Goal: Task Accomplishment & Management: Complete application form

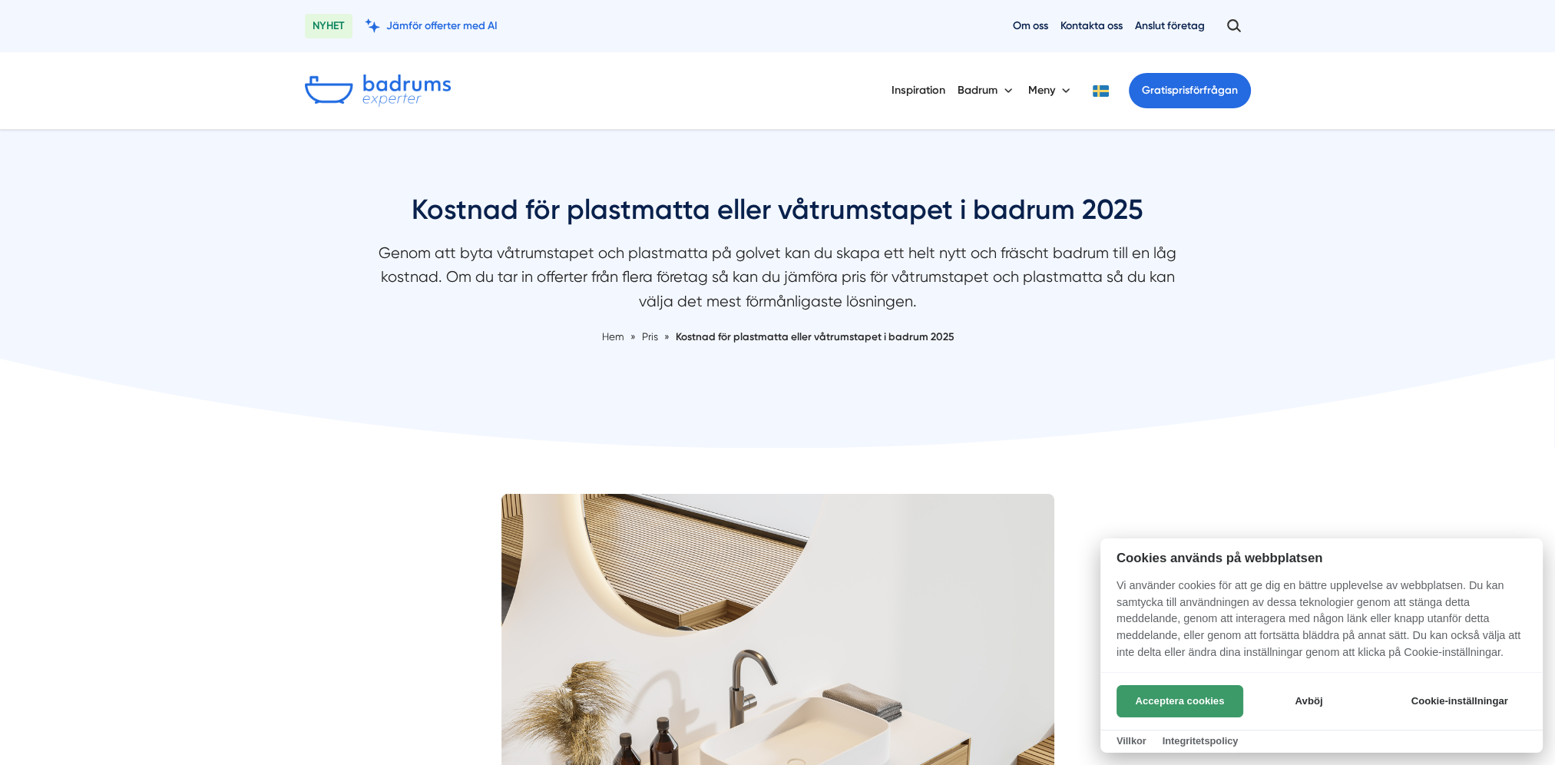
click at [1169, 704] on button "Acceptera cookies" at bounding box center [1179, 701] width 127 height 32
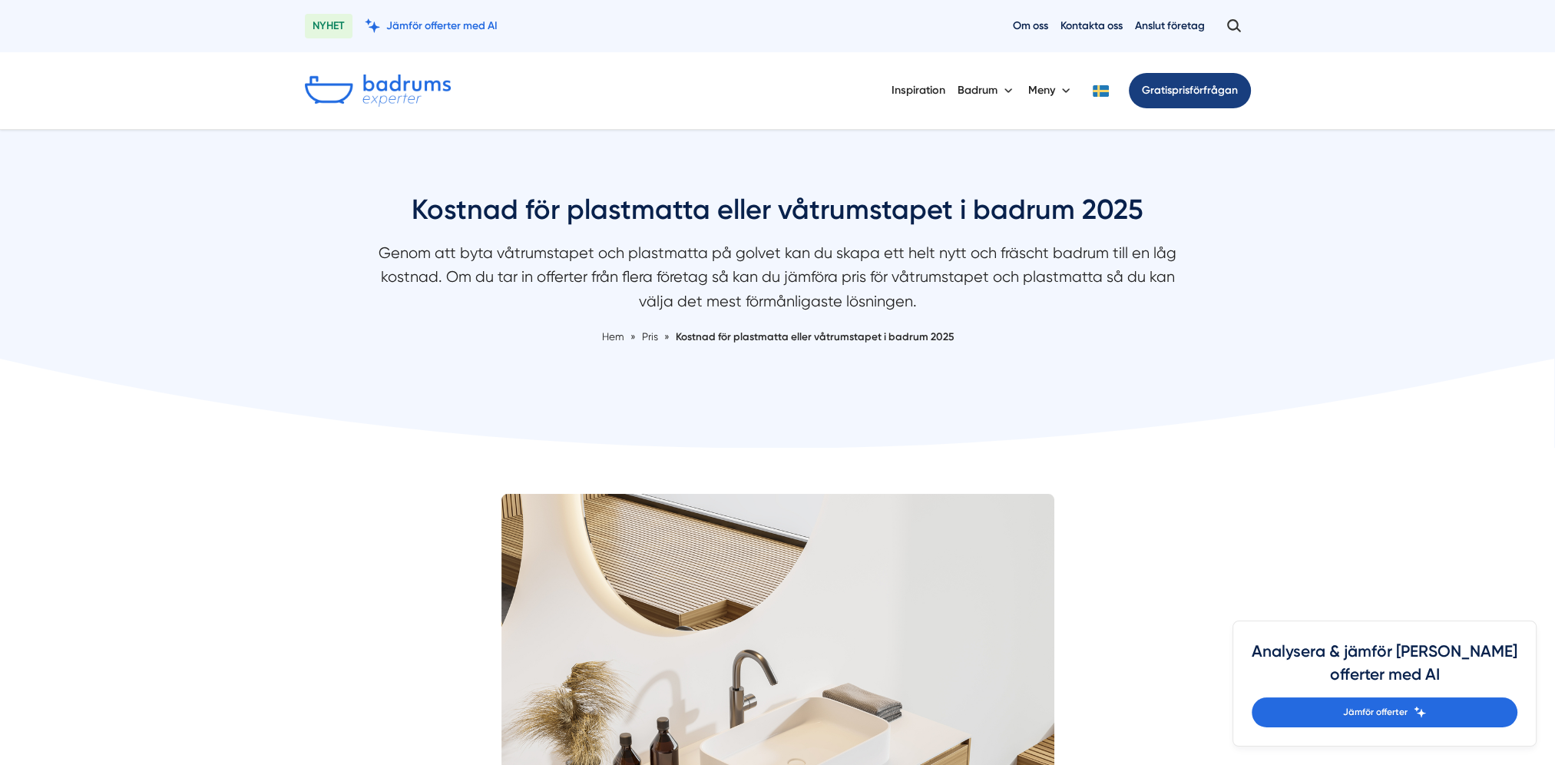
click at [1156, 96] on link "Gratis prisförfrågan" at bounding box center [1190, 90] width 122 height 35
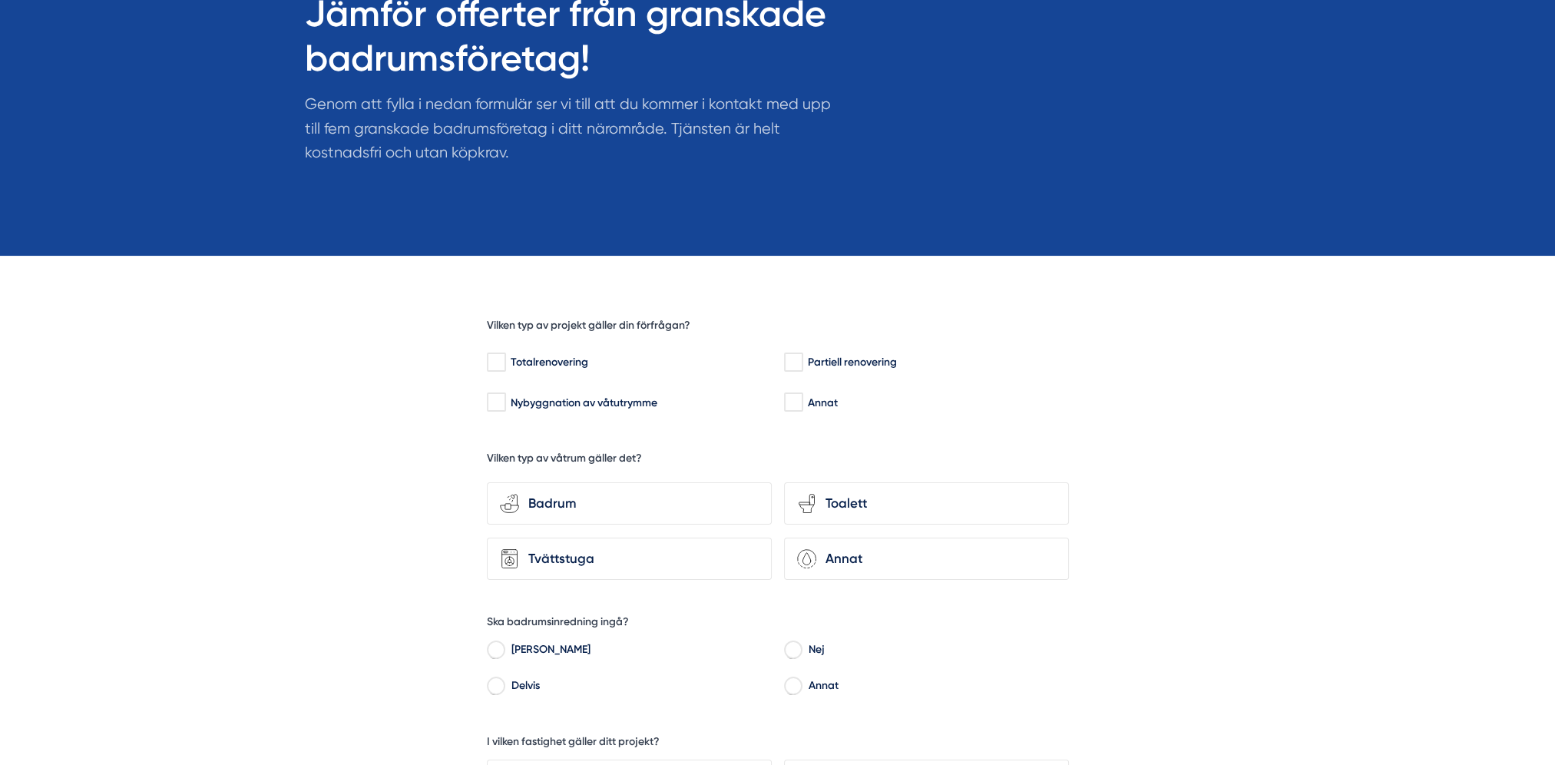
scroll to position [307, 0]
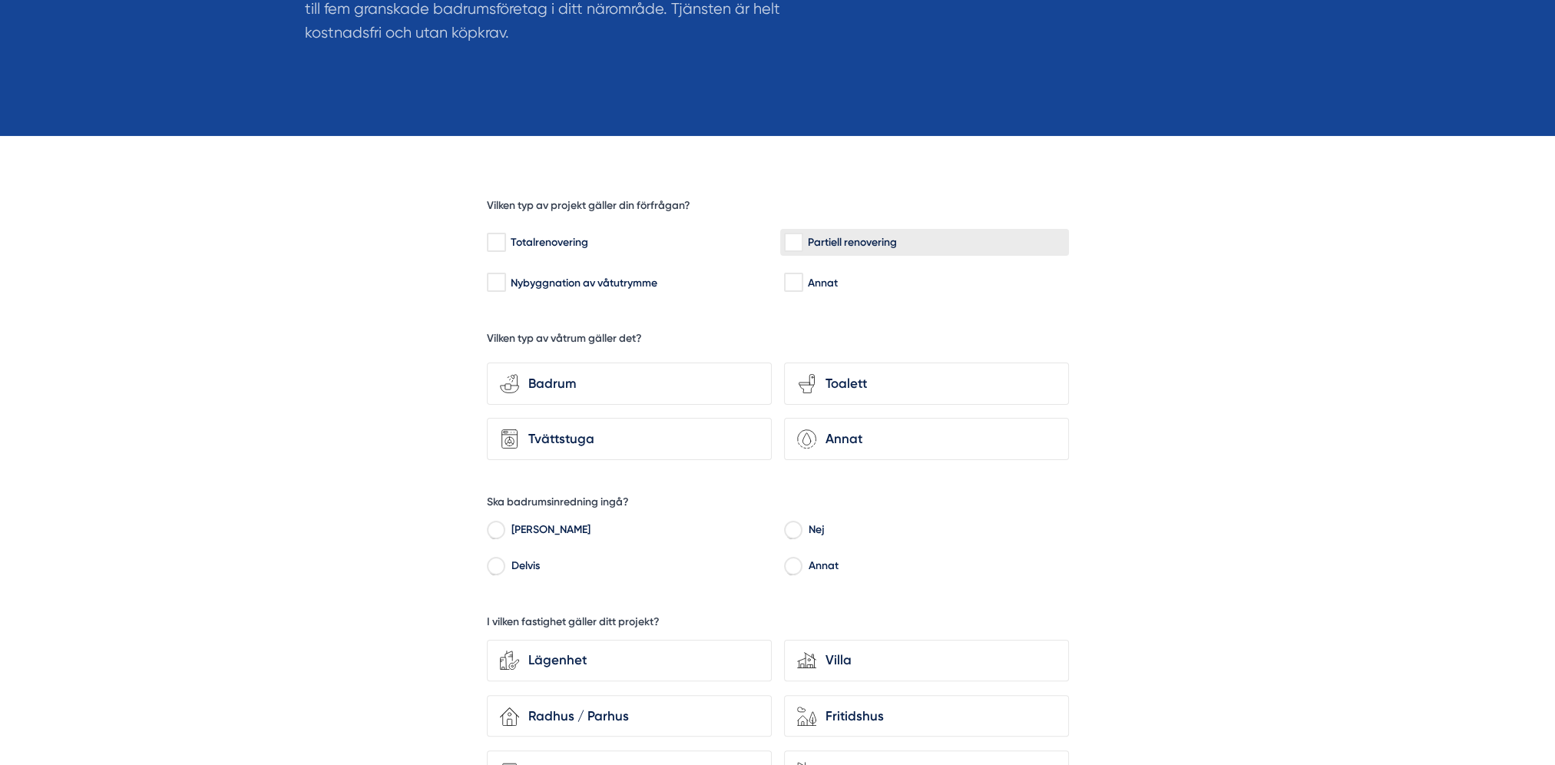
click at [792, 240] on input "Partiell renovering" at bounding box center [793, 242] width 18 height 15
checkbox input "true"
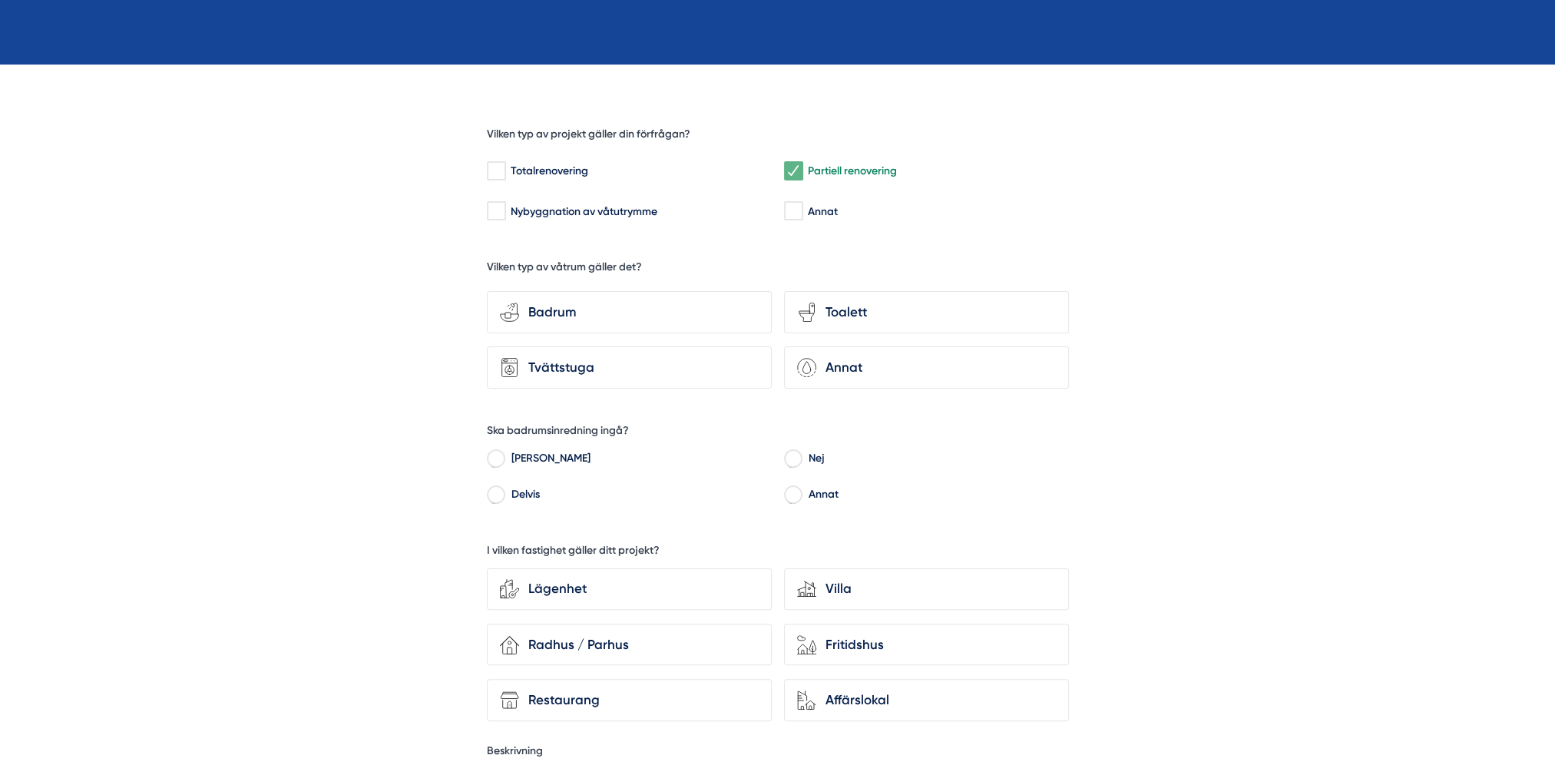
scroll to position [409, 0]
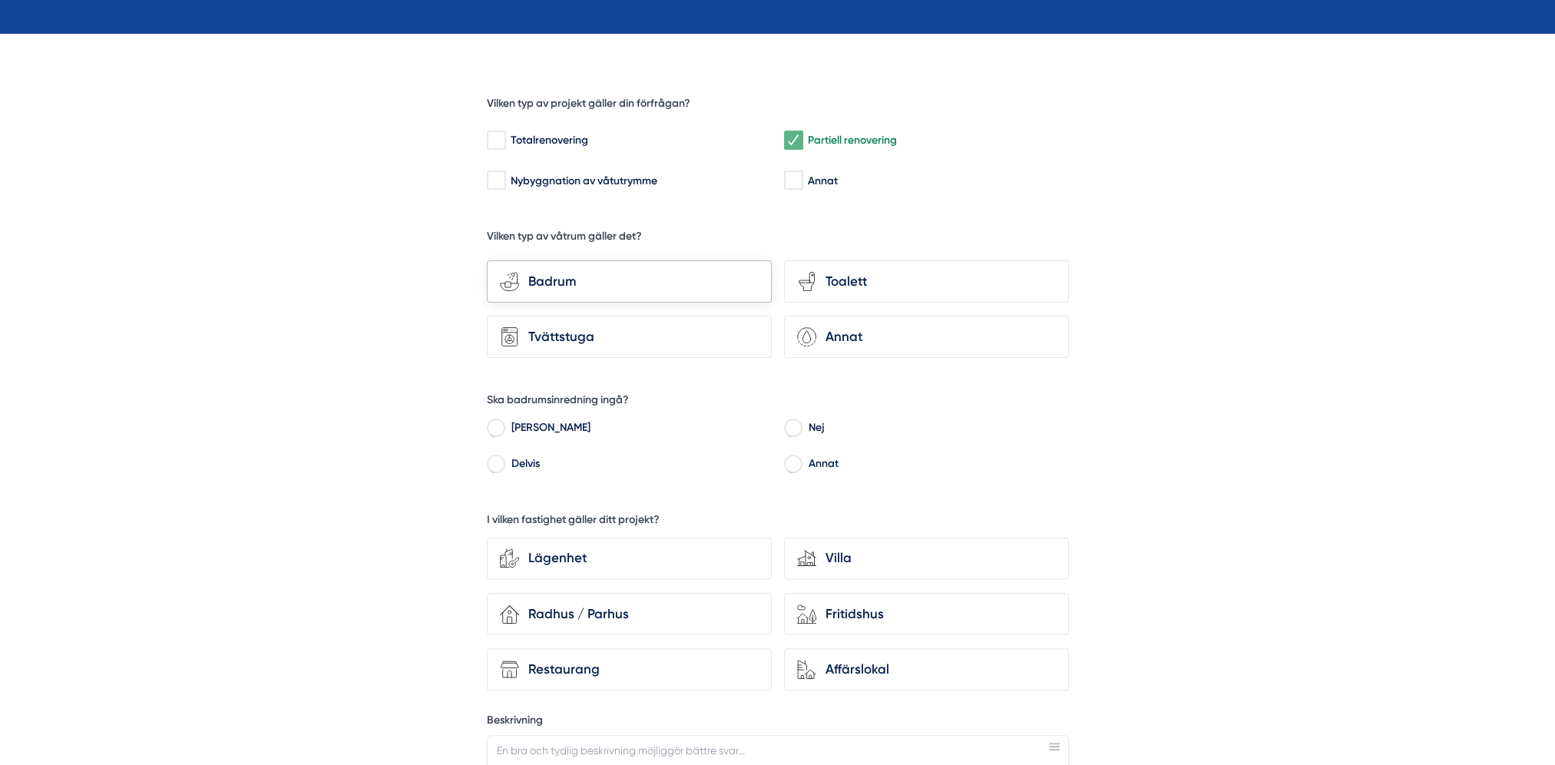
click at [682, 271] on div "Badrum" at bounding box center [639, 281] width 240 height 21
click at [0, 0] on input "bathroom-tub-towel Badrum" at bounding box center [0, 0] width 0 height 0
click at [784, 428] on input "Nej" at bounding box center [793, 430] width 18 height 14
radio input "true"
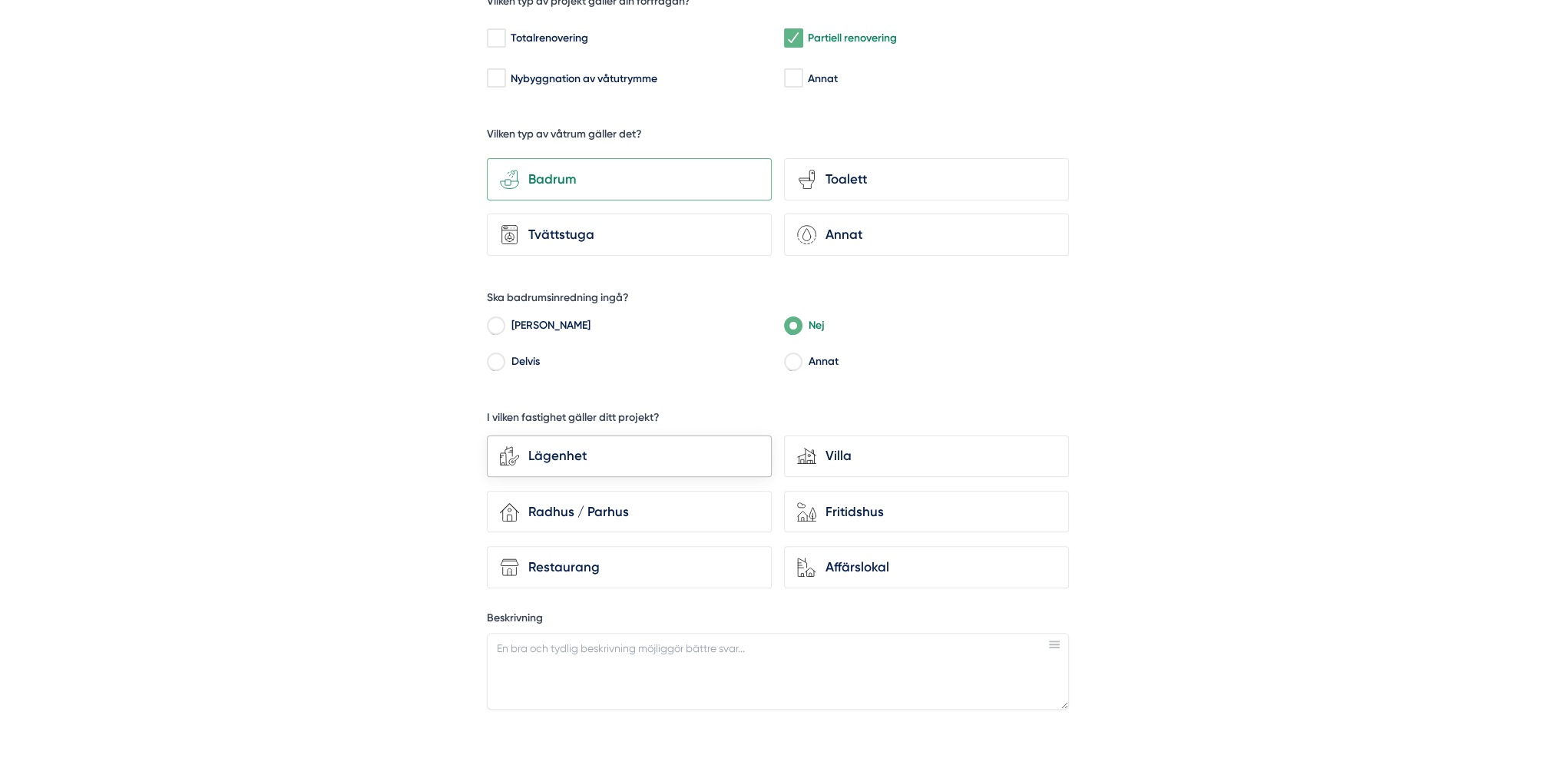
click at [607, 445] on div "Lägenhet" at bounding box center [639, 455] width 240 height 21
click at [0, 0] on input "Lägenhet" at bounding box center [0, 0] width 0 height 0
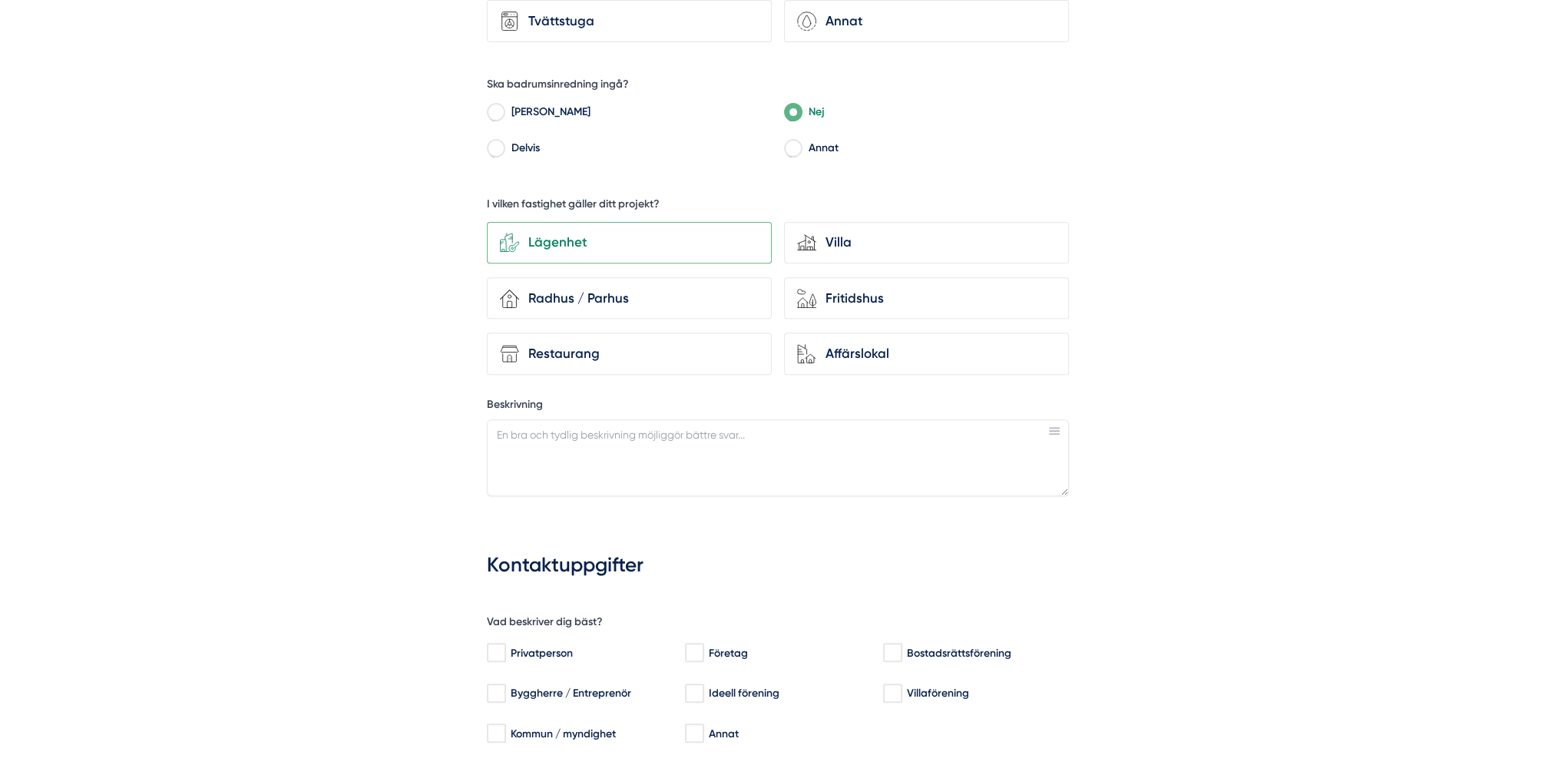
scroll to position [819, 0]
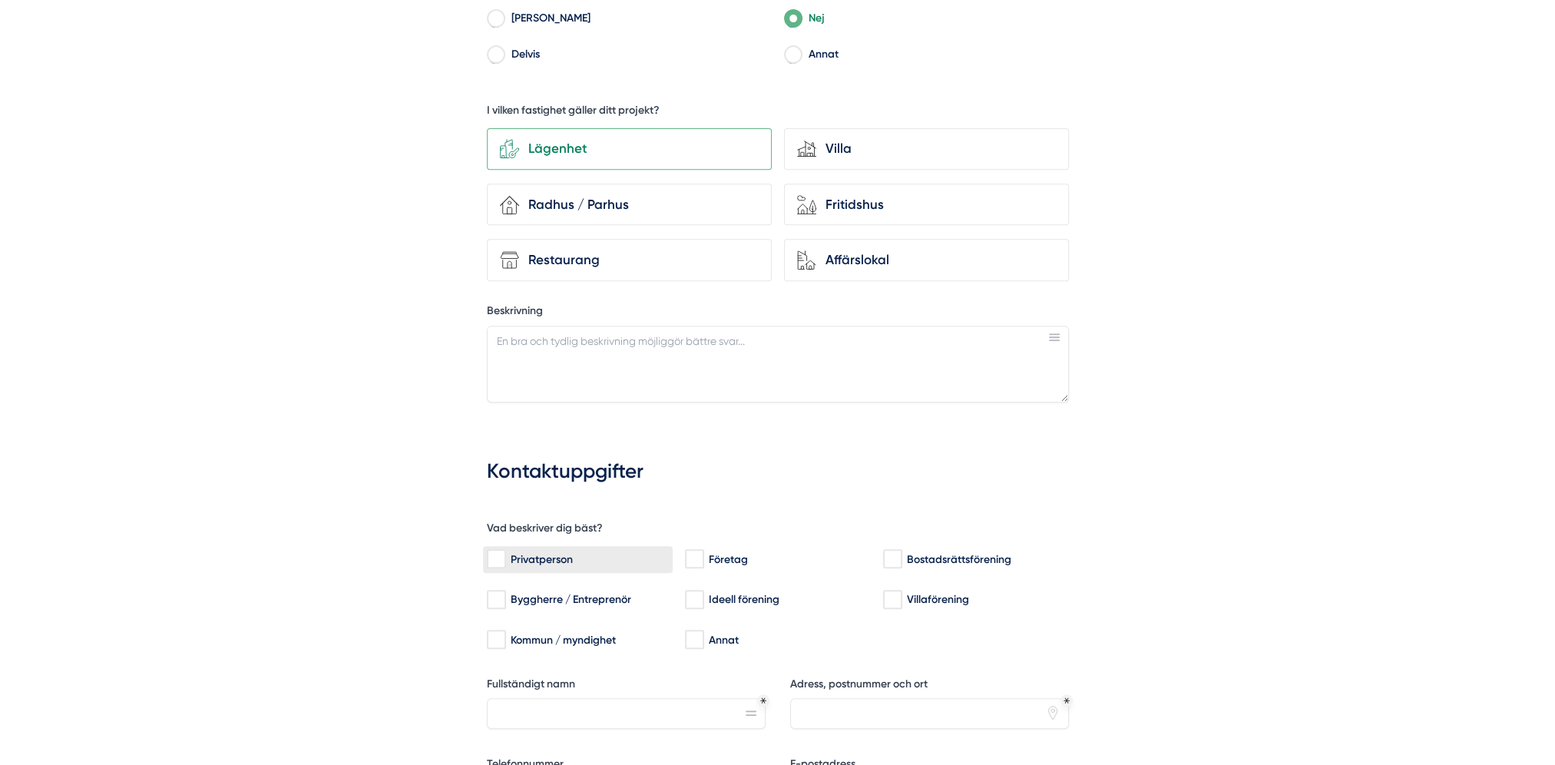
click at [495, 551] on input "Privatperson" at bounding box center [496, 558] width 18 height 15
checkbox input "true"
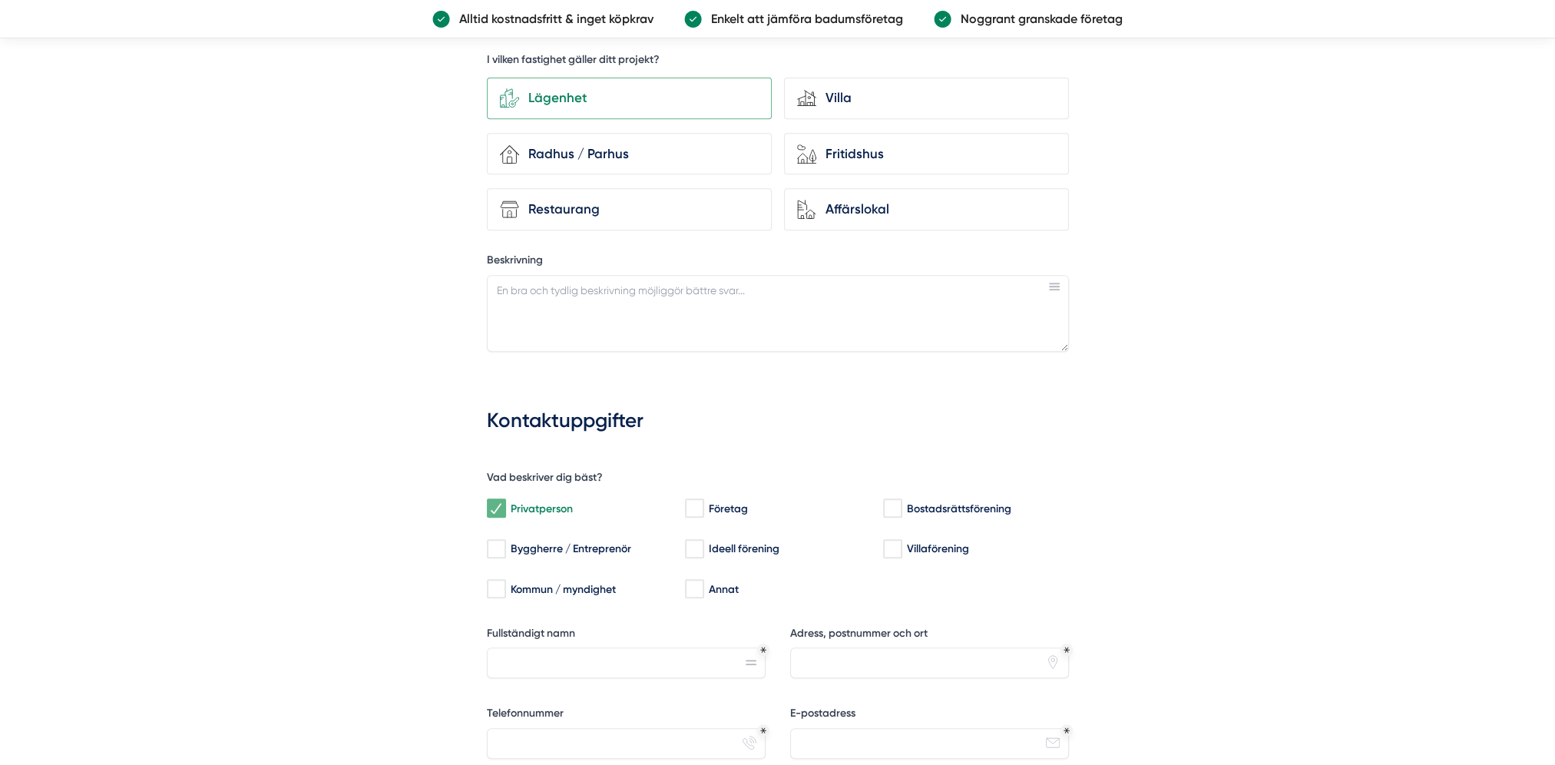
scroll to position [716, 0]
